Goal: Complete application form: Complete application form

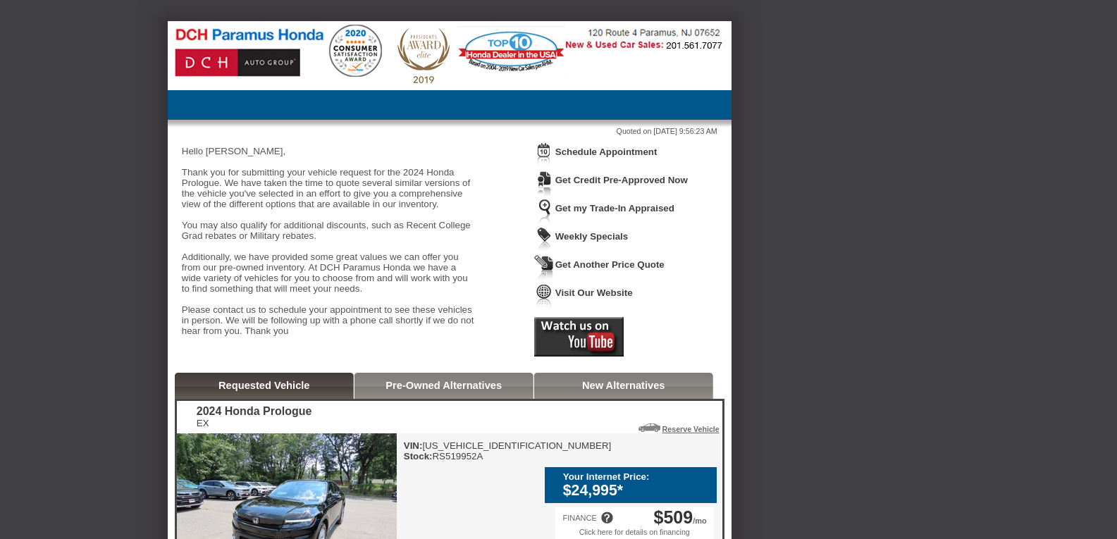
click at [686, 181] on link "Get Credit Pre-Approved Now" at bounding box center [621, 180] width 132 height 11
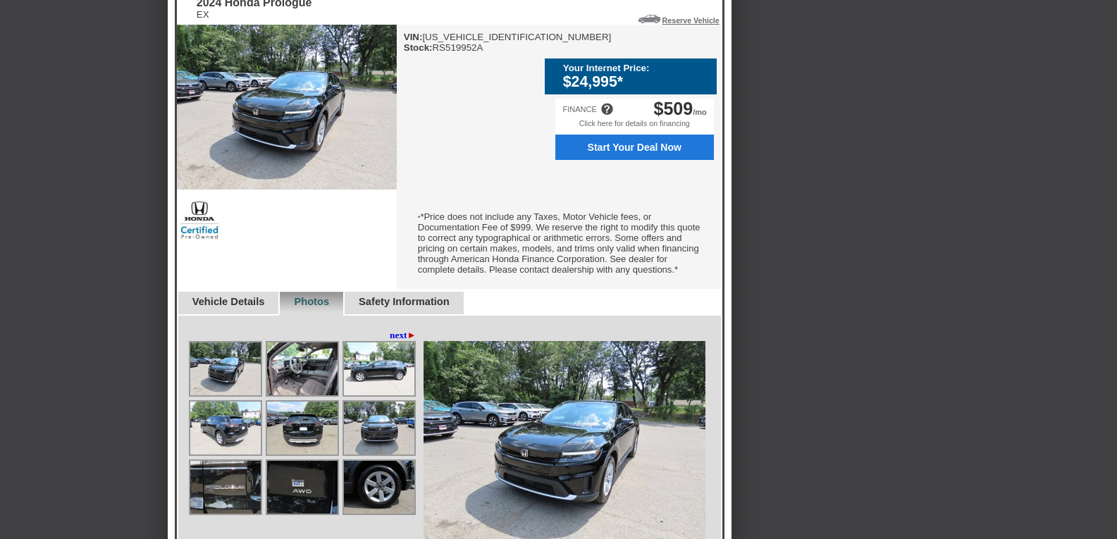
scroll to position [411, 0]
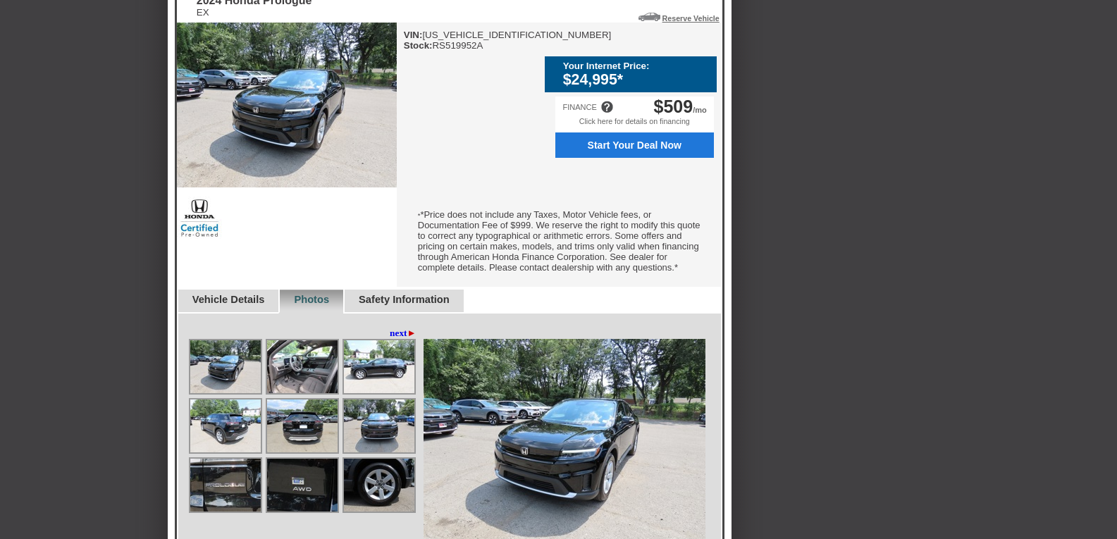
click at [316, 379] on img at bounding box center [302, 366] width 70 height 53
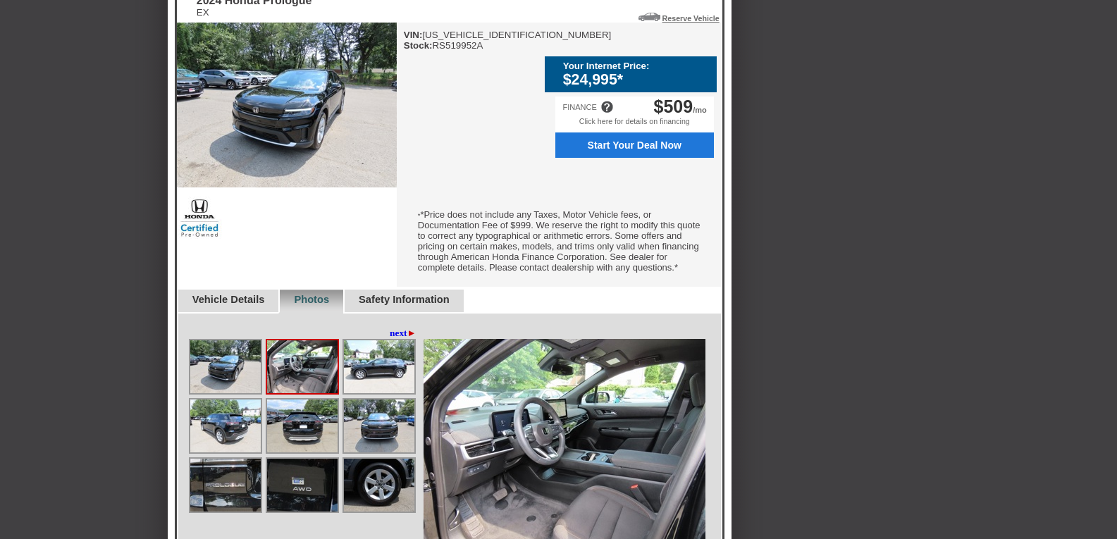
click at [357, 389] on img at bounding box center [379, 366] width 70 height 53
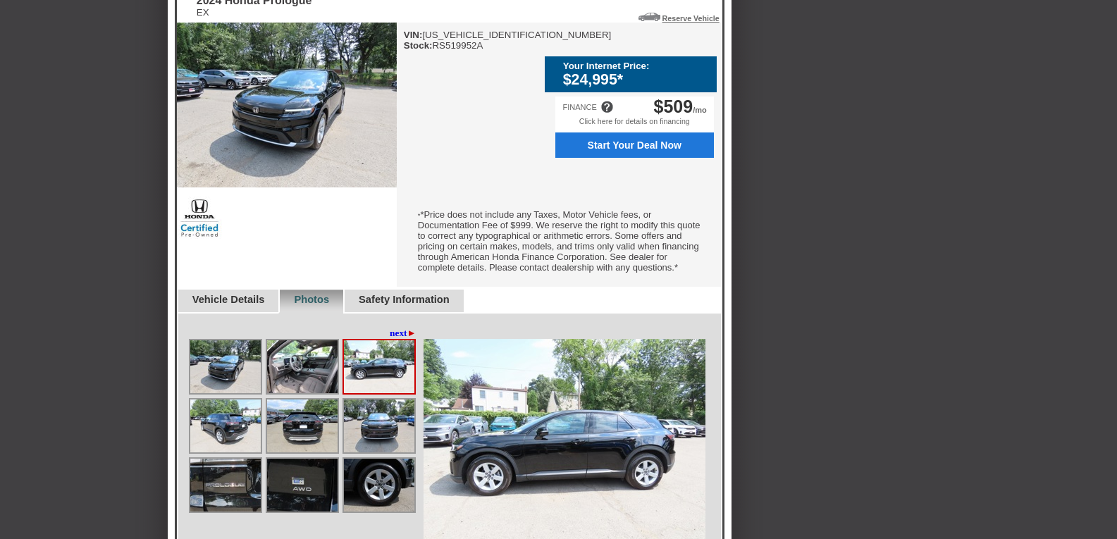
click at [362, 426] on img at bounding box center [379, 426] width 70 height 53
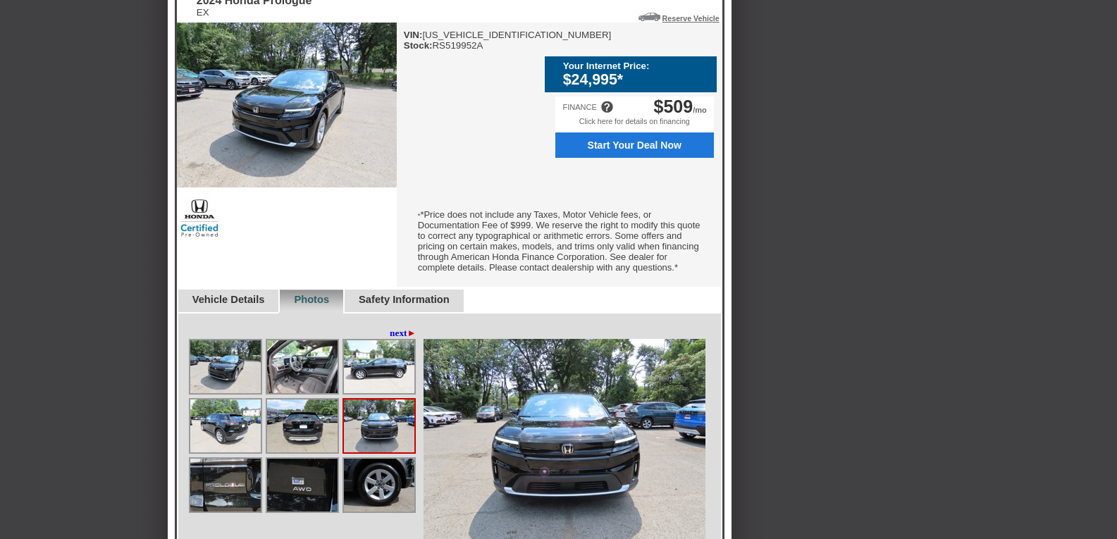
click at [300, 433] on img at bounding box center [302, 426] width 70 height 53
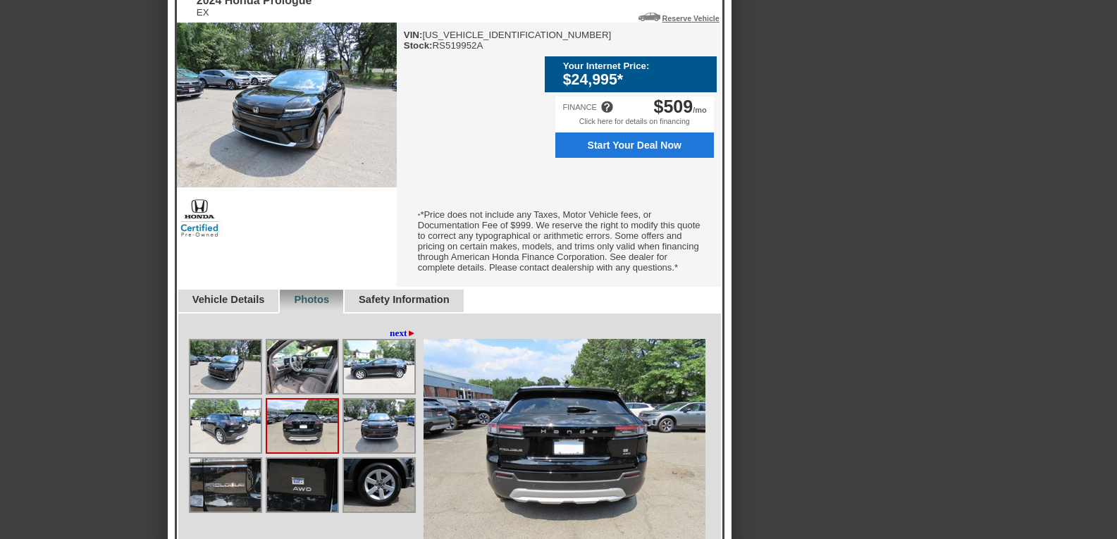
click at [240, 434] on img at bounding box center [225, 426] width 70 height 53
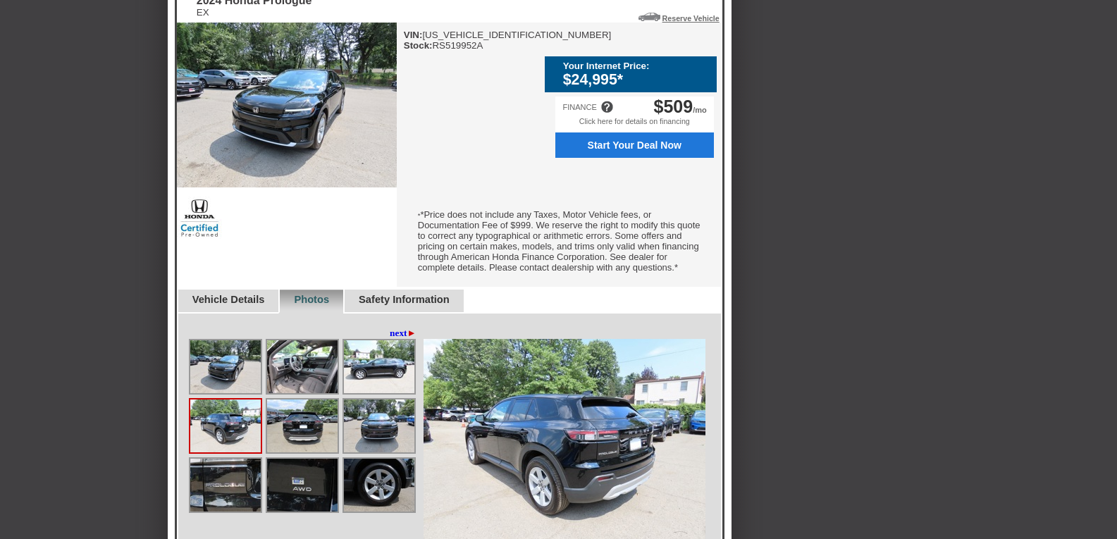
click at [232, 384] on img at bounding box center [225, 366] width 70 height 53
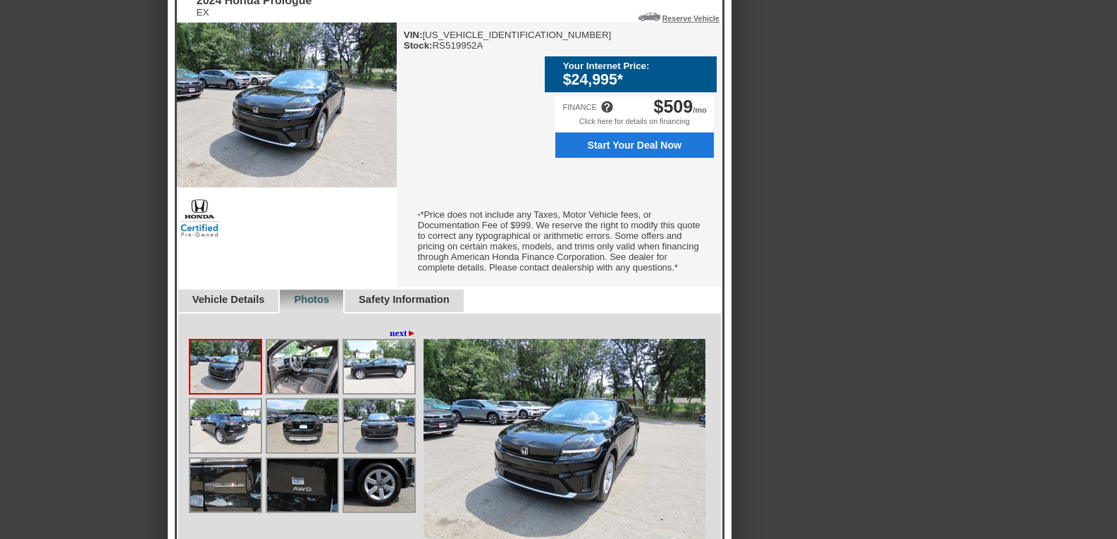
click at [295, 502] on img at bounding box center [302, 485] width 70 height 53
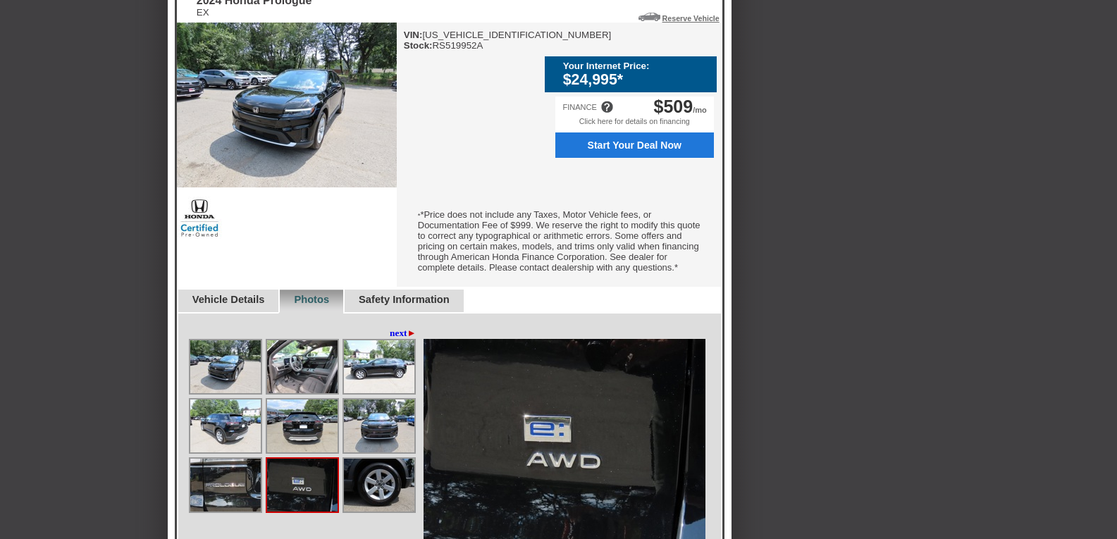
click at [385, 512] on img at bounding box center [379, 485] width 70 height 53
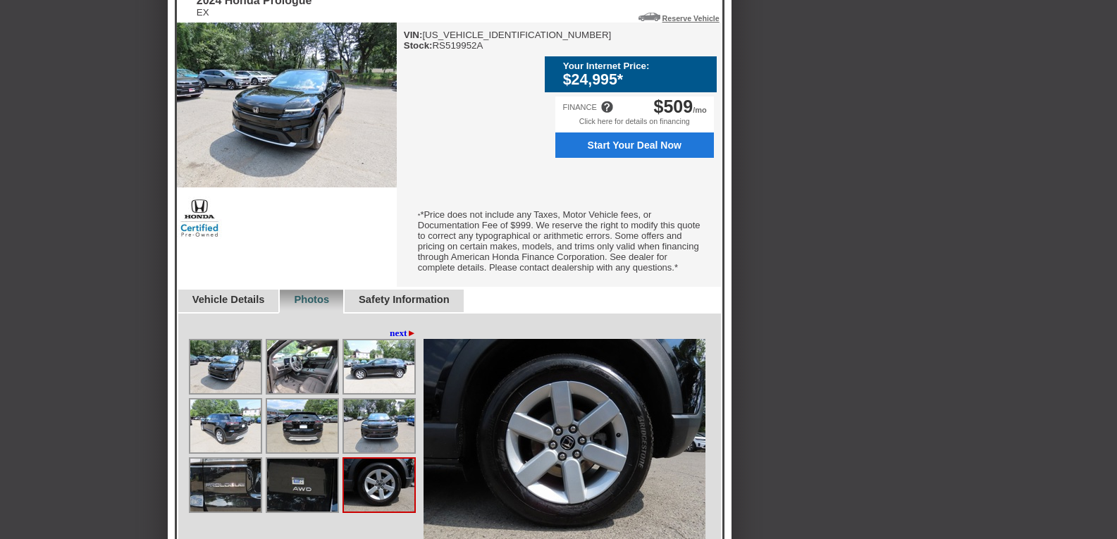
click at [249, 497] on img at bounding box center [225, 485] width 70 height 53
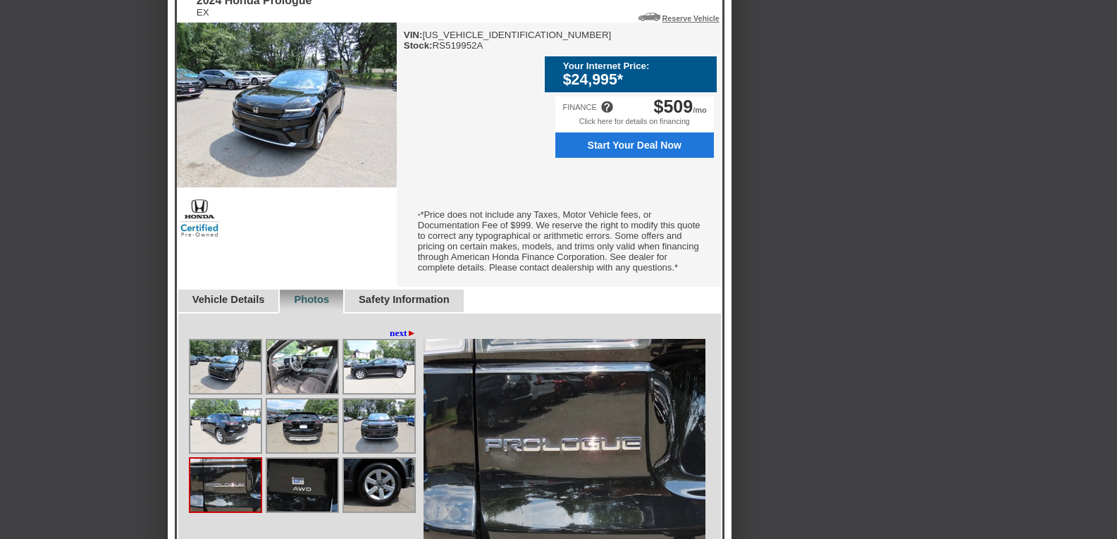
click at [302, 495] on img at bounding box center [302, 485] width 70 height 53
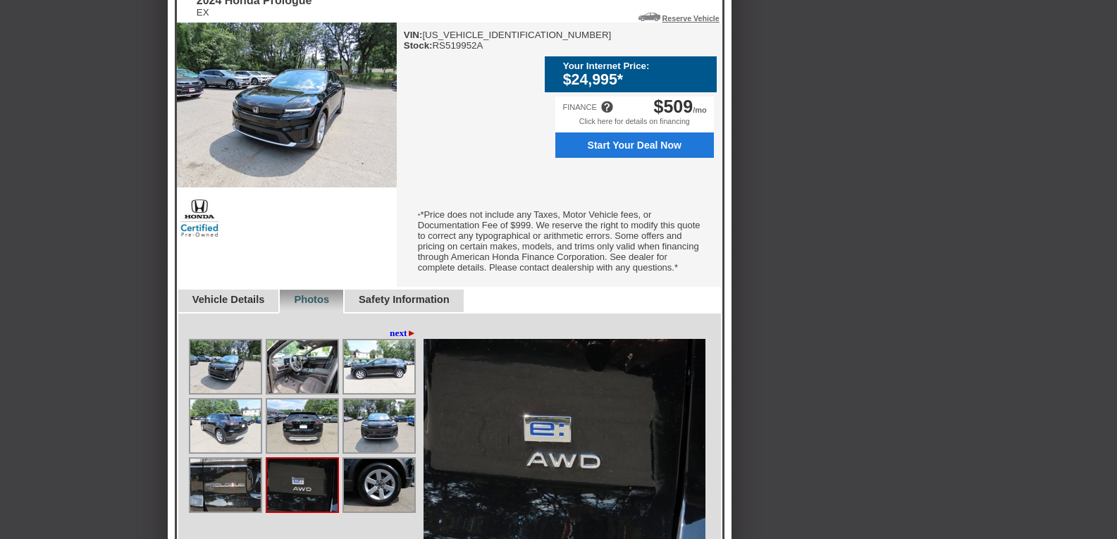
click at [356, 498] on img at bounding box center [379, 485] width 70 height 53
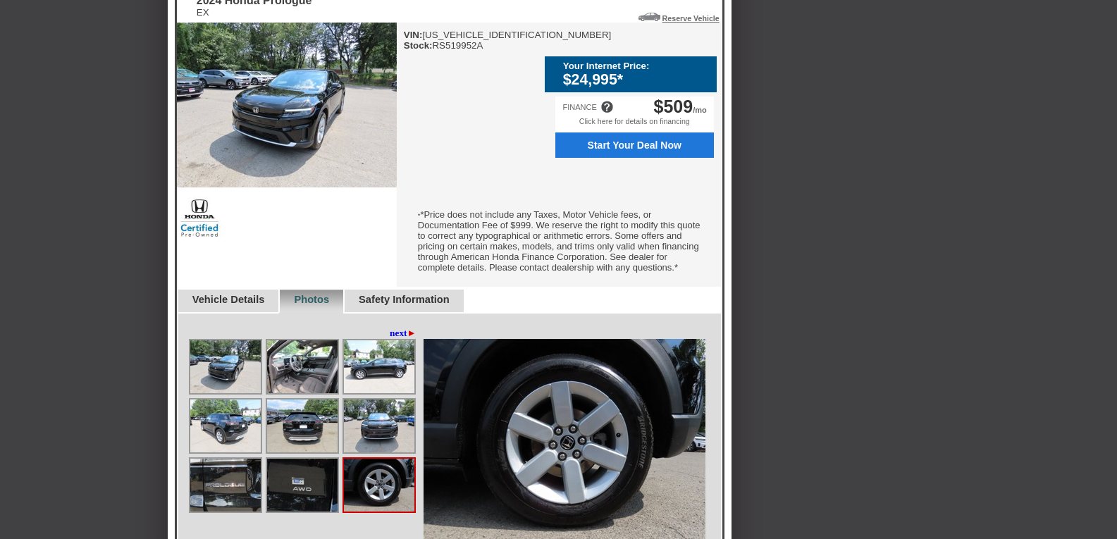
click at [371, 432] on img at bounding box center [379, 426] width 70 height 53
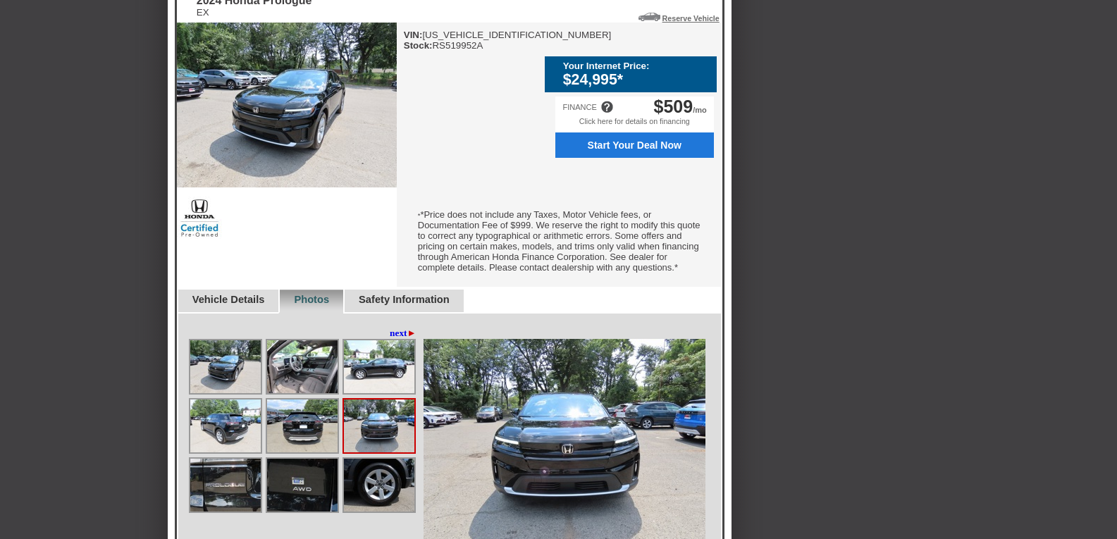
click at [378, 385] on img at bounding box center [379, 366] width 70 height 53
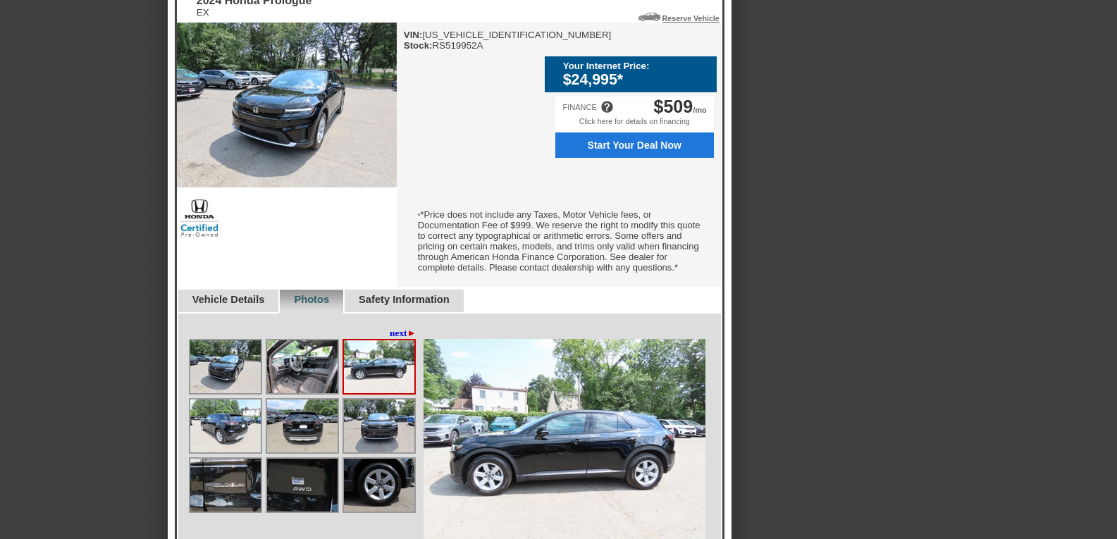
click at [308, 382] on img at bounding box center [302, 366] width 70 height 53
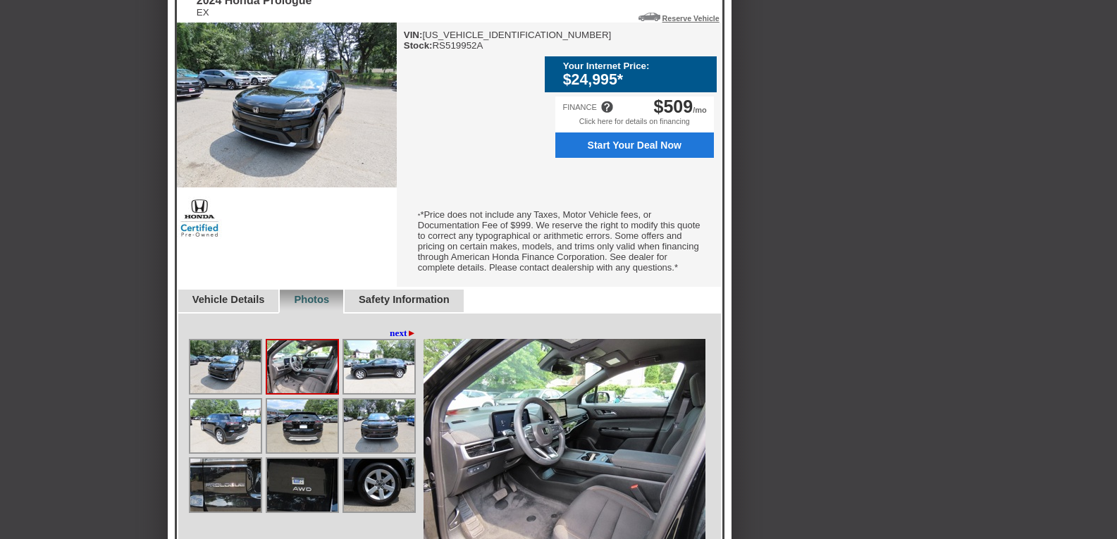
click at [299, 423] on img at bounding box center [302, 426] width 70 height 53
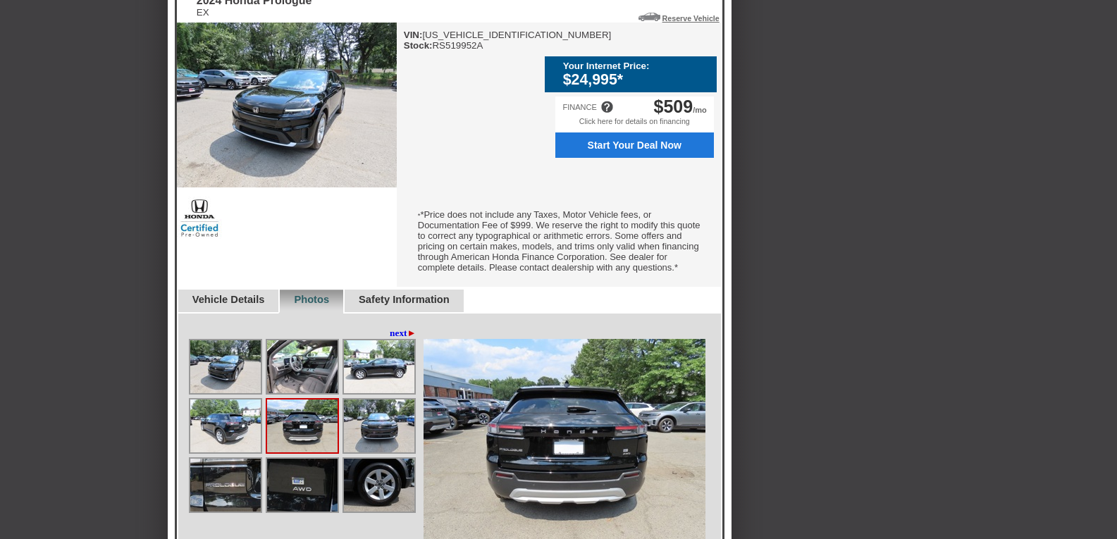
click at [233, 425] on img at bounding box center [225, 426] width 70 height 53
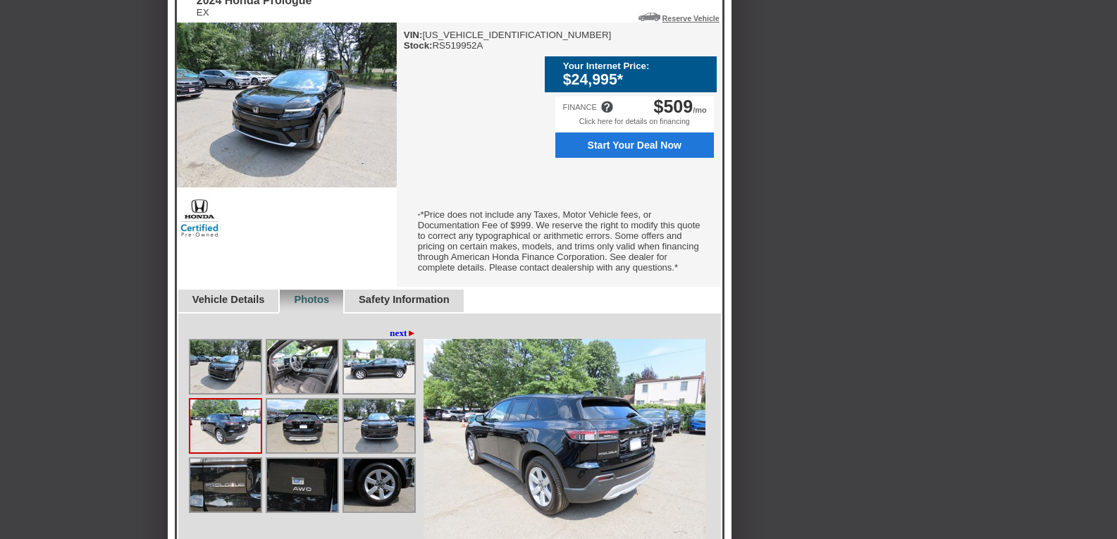
click at [247, 379] on img at bounding box center [225, 366] width 70 height 53
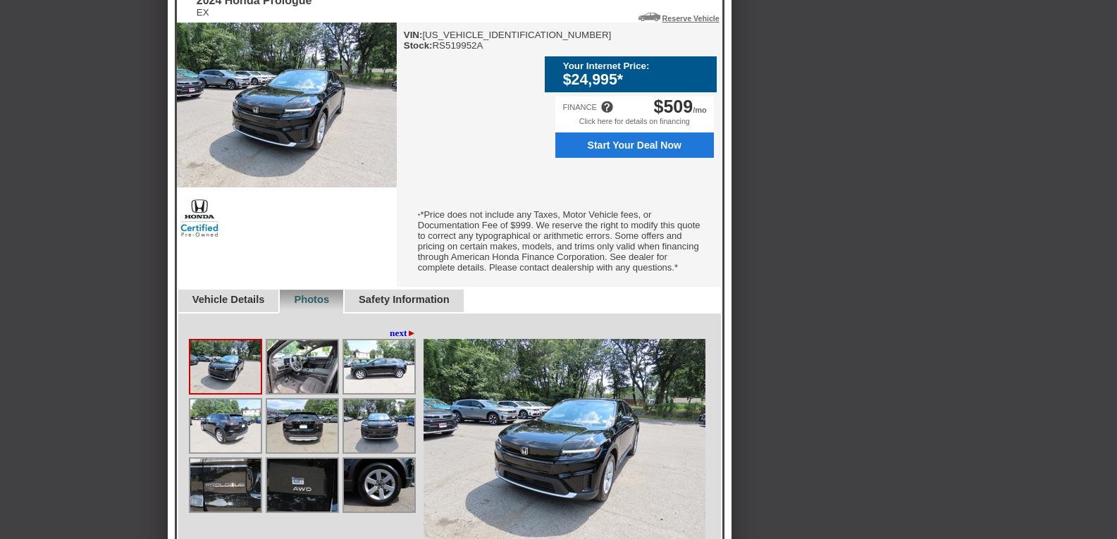
click at [295, 382] on img at bounding box center [302, 366] width 70 height 53
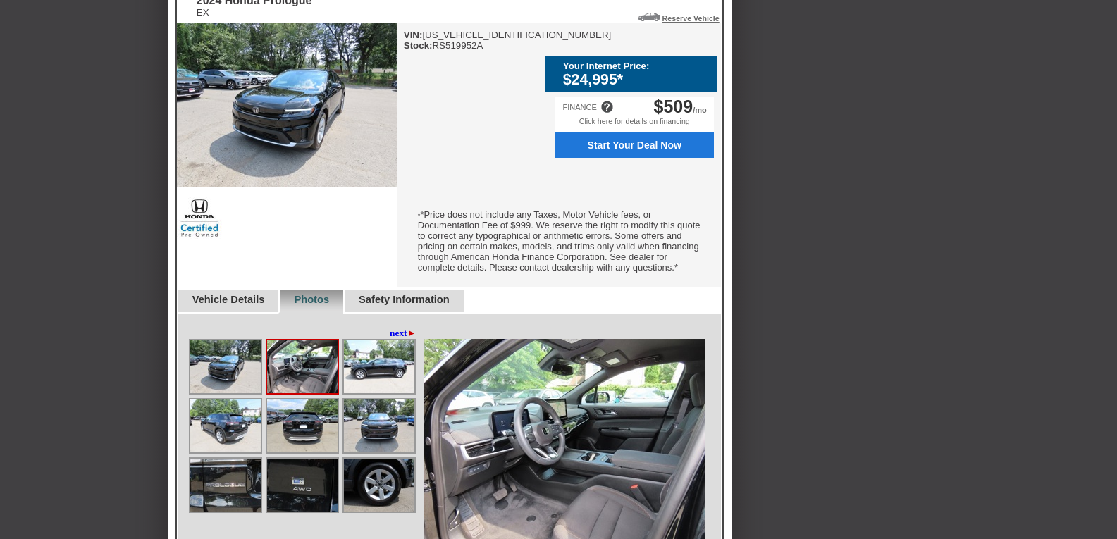
click at [369, 385] on img at bounding box center [379, 366] width 70 height 53
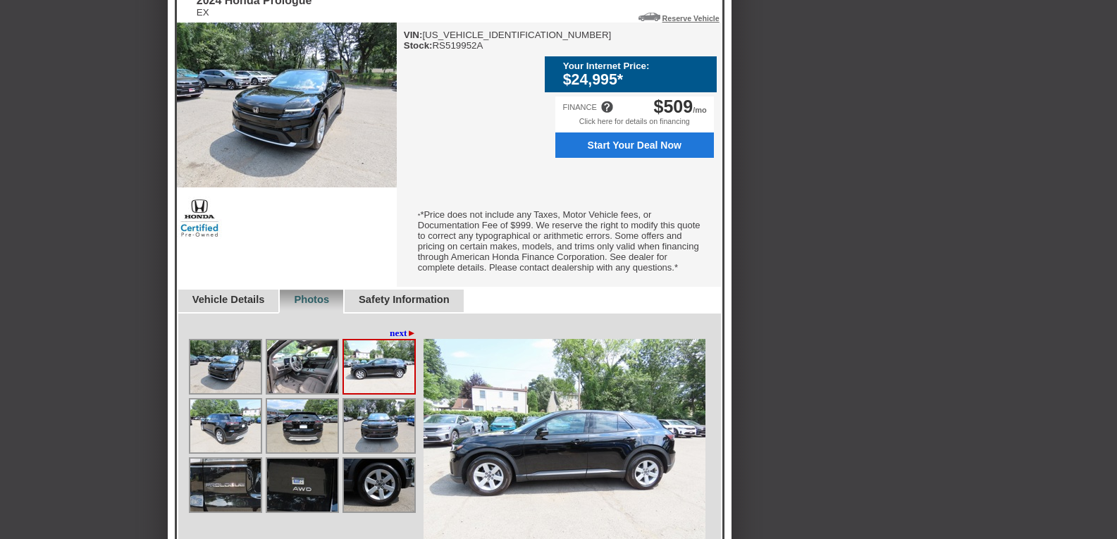
click at [375, 435] on img at bounding box center [379, 426] width 70 height 53
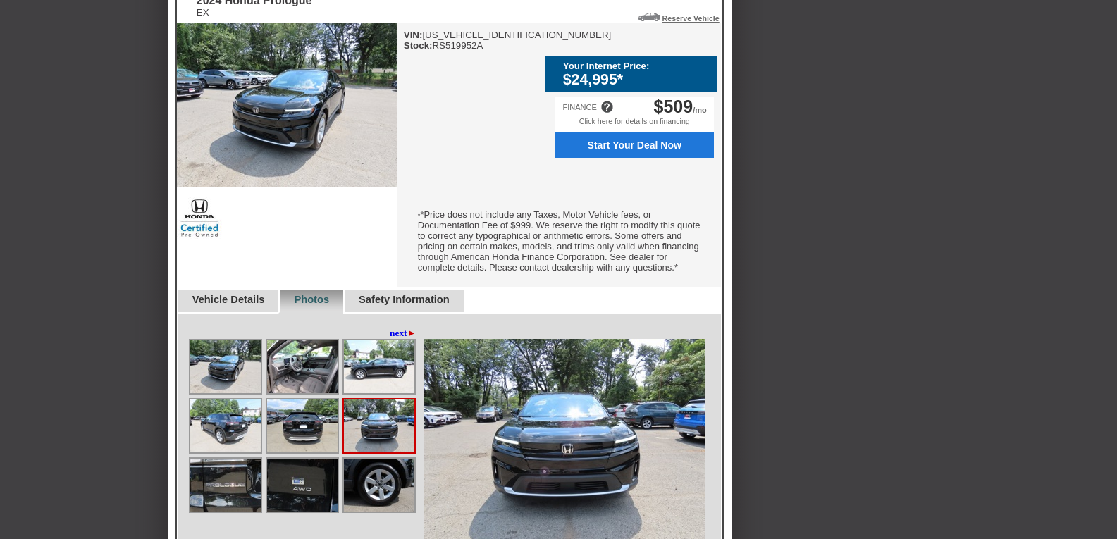
click at [313, 433] on img at bounding box center [302, 426] width 70 height 53
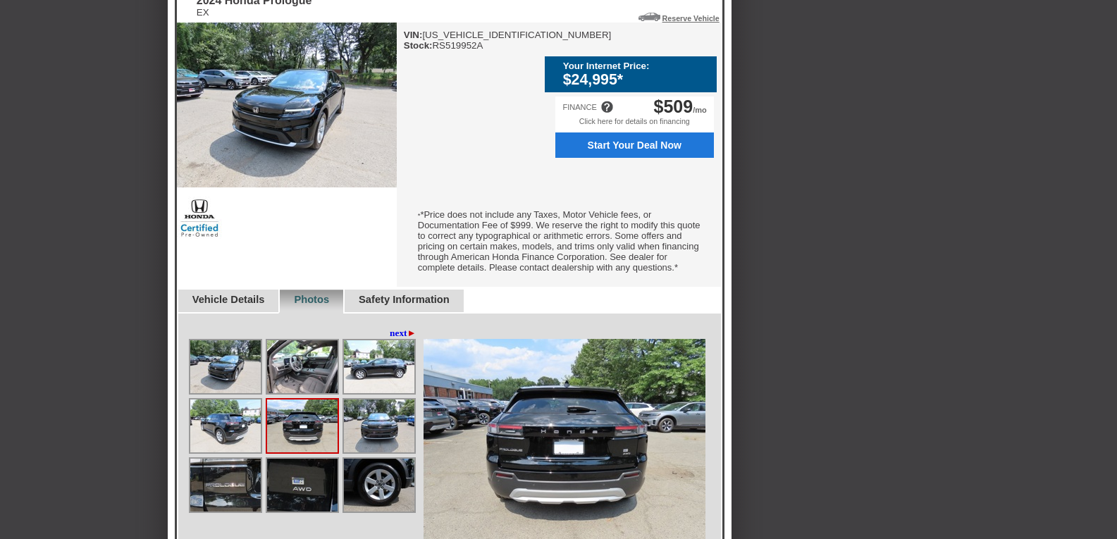
click at [314, 373] on img at bounding box center [302, 366] width 70 height 53
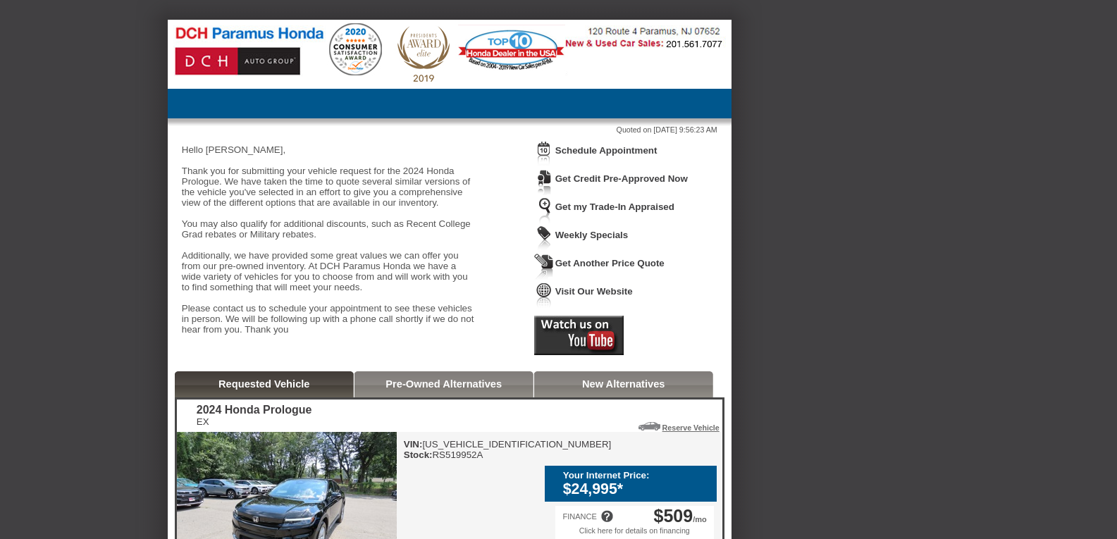
scroll to position [0, 0]
